Goal: Navigation & Orientation: Find specific page/section

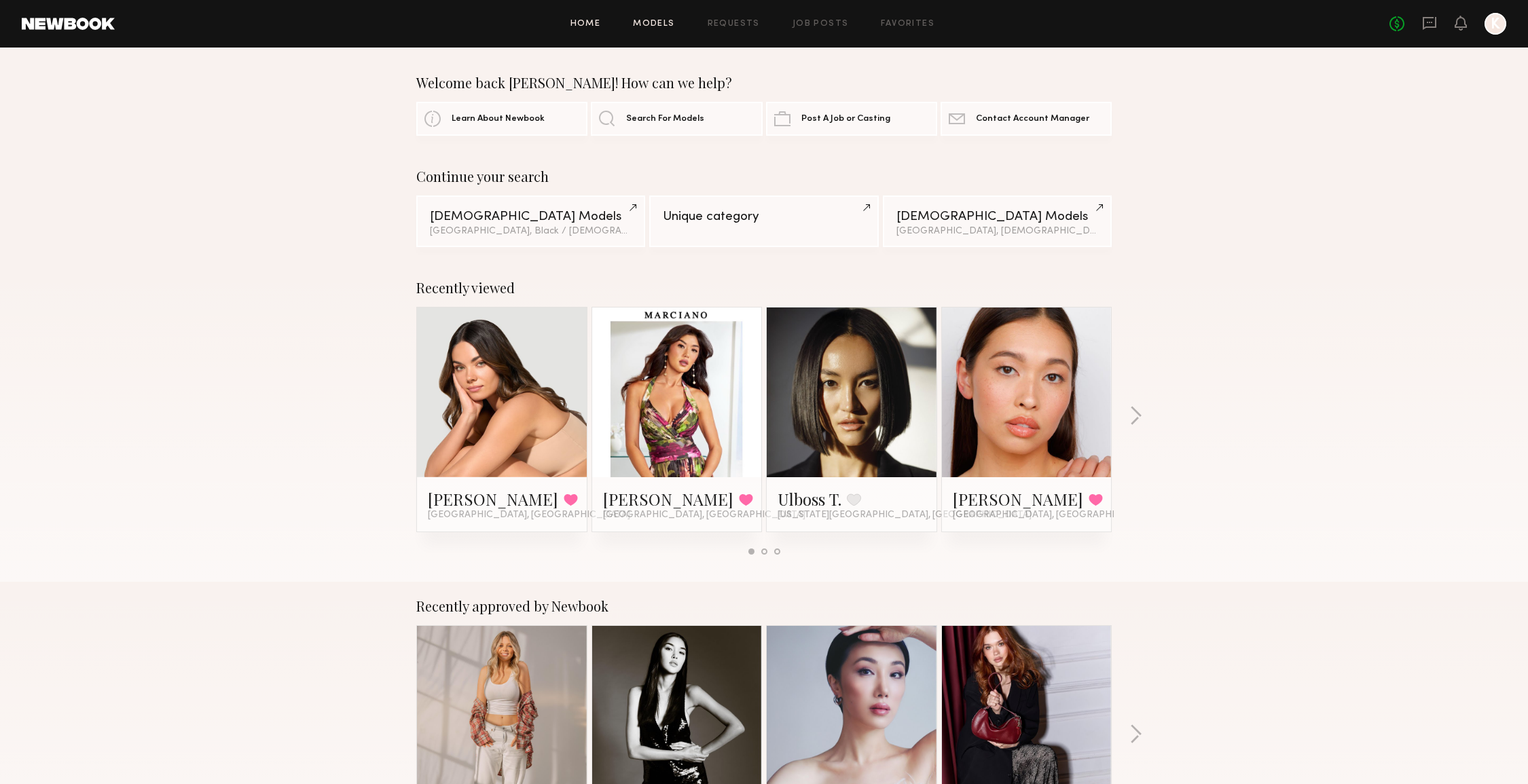
click at [645, 26] on link "Models" at bounding box center [654, 24] width 42 height 9
